Goal: Check status: Check status

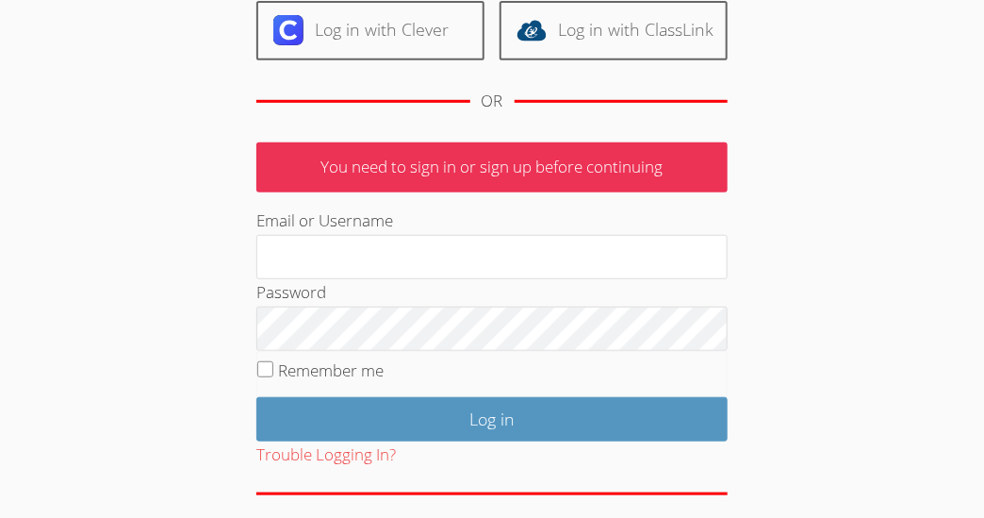
scroll to position [228, 0]
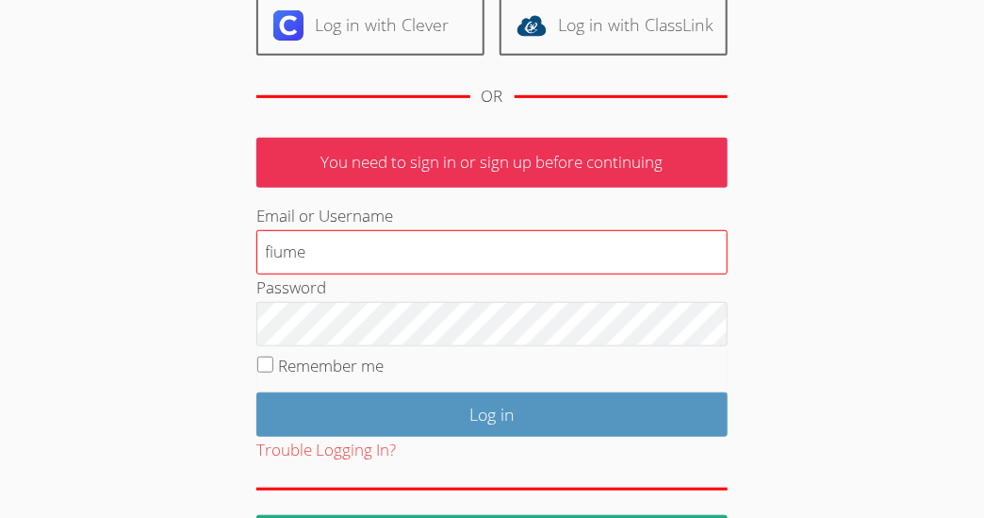
type input "fiumejb@gmail.com"
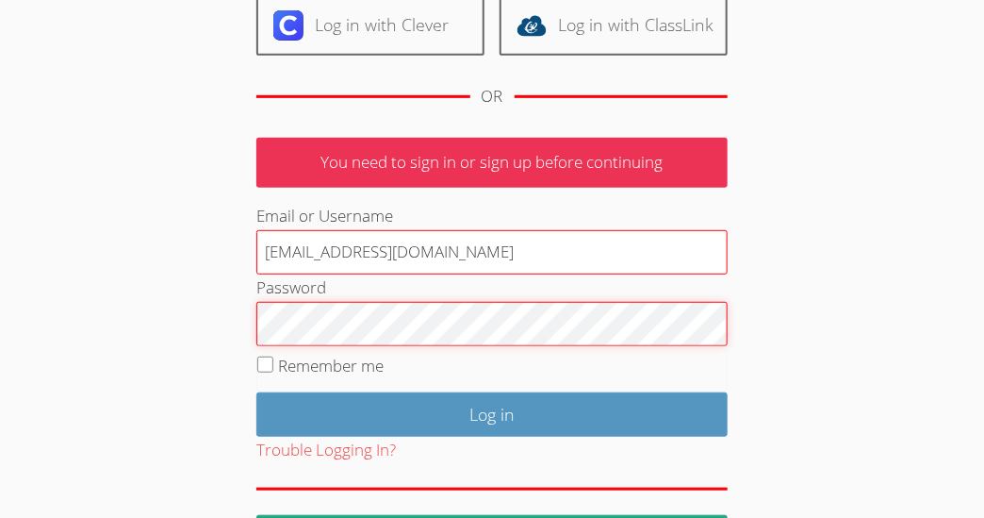
click at [256, 392] on input "Log in" at bounding box center [491, 414] width 471 height 44
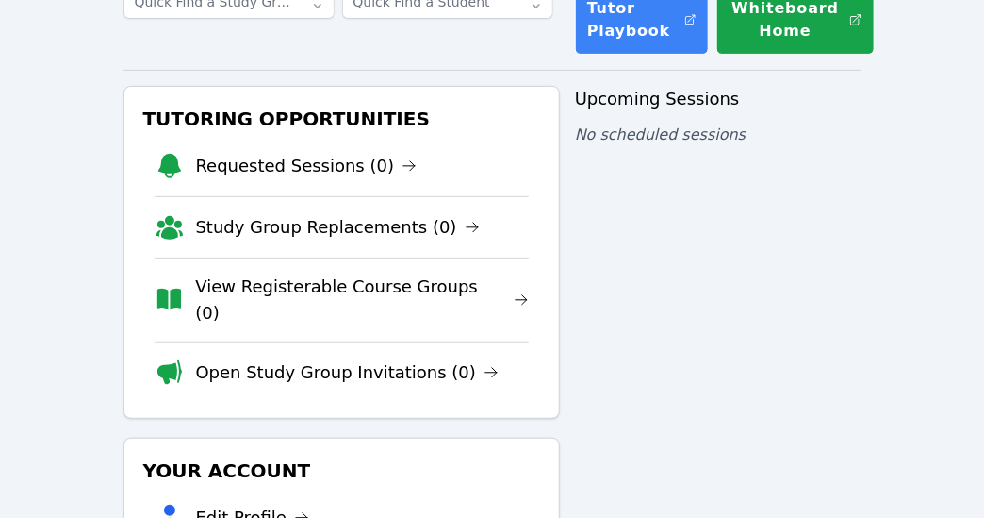
scroll to position [148, 0]
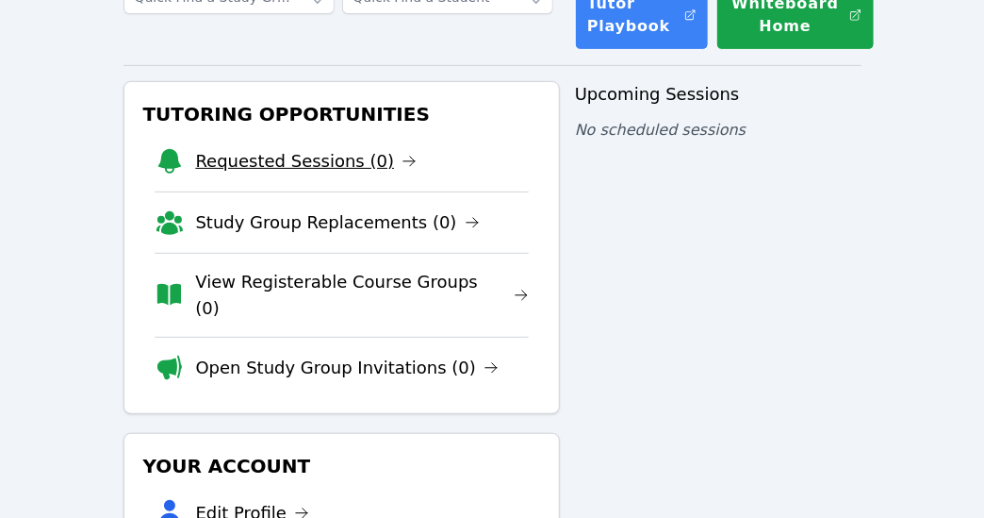
click at [338, 167] on link "Requested Sessions (0)" at bounding box center [307, 161] width 222 height 26
